Goal: Navigation & Orientation: Find specific page/section

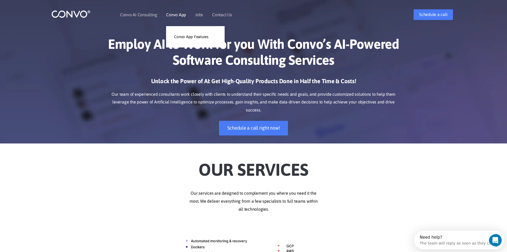
click at [174, 14] on link "Convo App" at bounding box center [176, 15] width 20 height 4
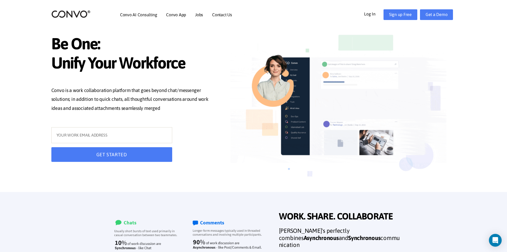
click at [374, 12] on link "Log In" at bounding box center [373, 13] width 19 height 9
